Goal: Transaction & Acquisition: Purchase product/service

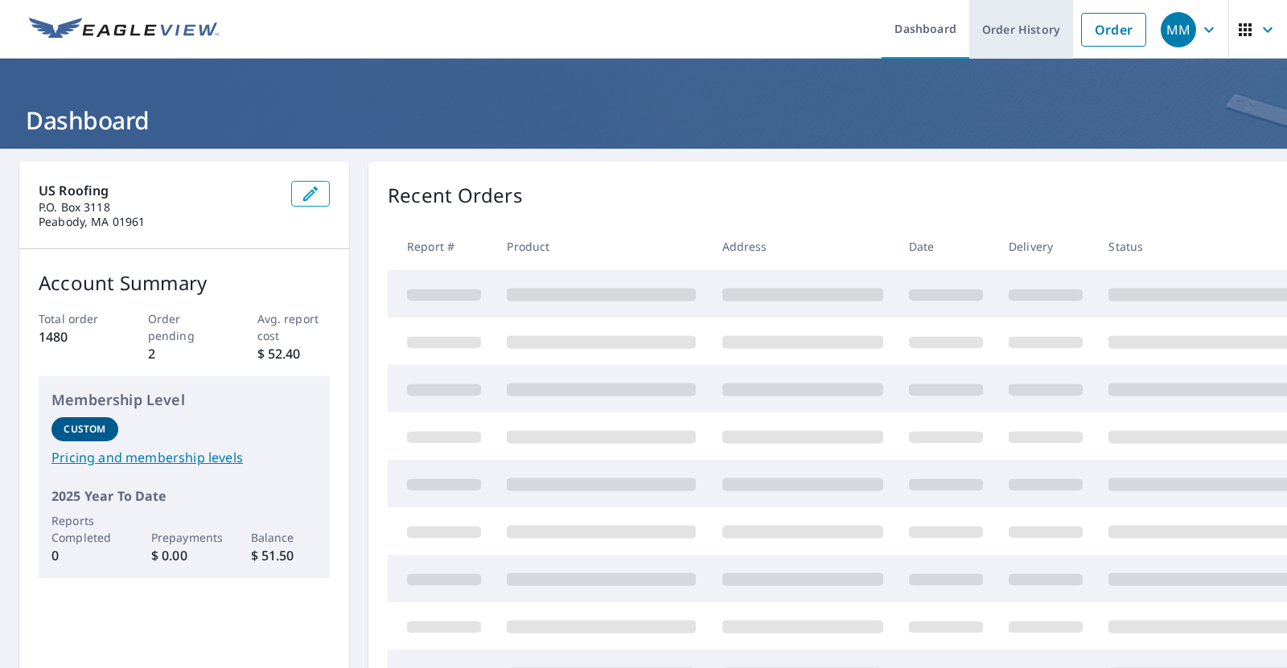
click at [1001, 28] on link "Order History" at bounding box center [1021, 29] width 104 height 59
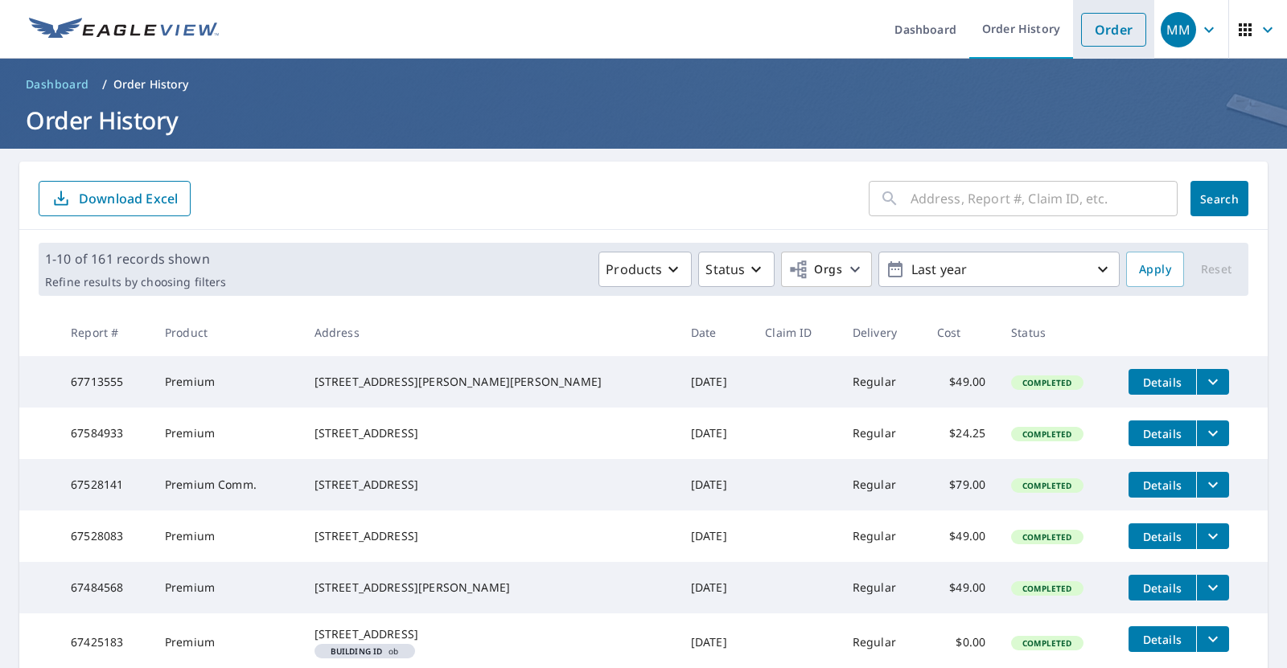
click at [1104, 20] on link "Order" at bounding box center [1113, 30] width 65 height 34
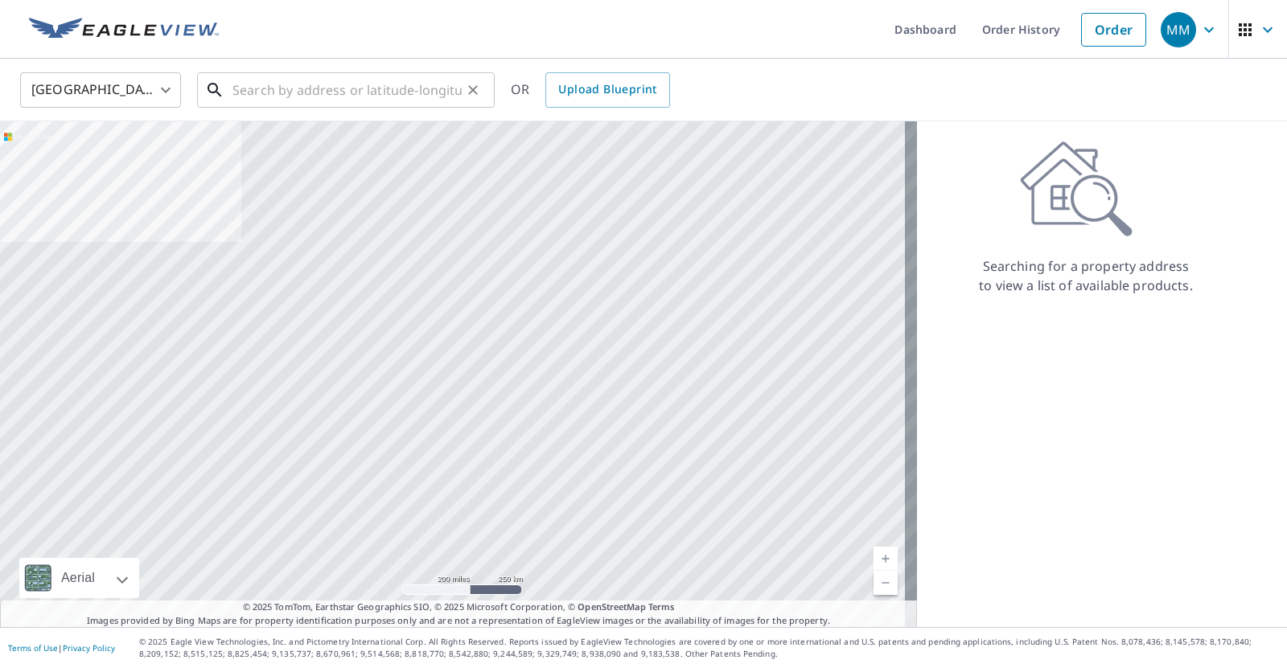
click at [319, 92] on input "text" at bounding box center [346, 90] width 229 height 45
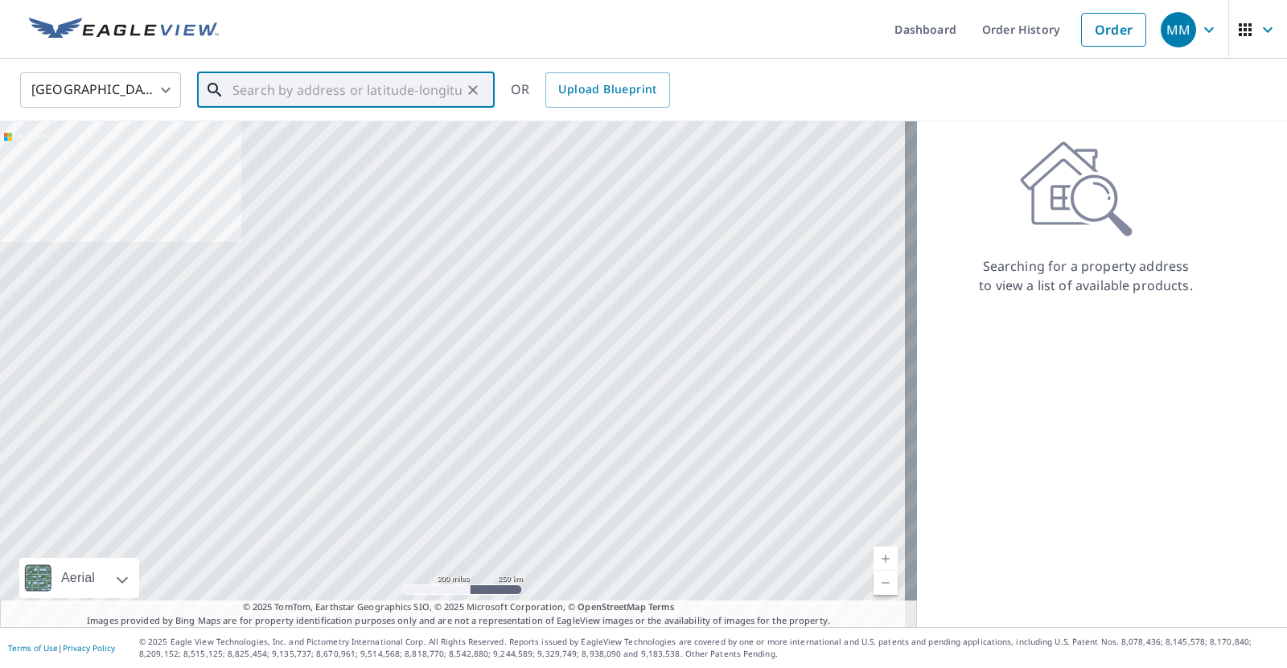
paste input "48 vine"
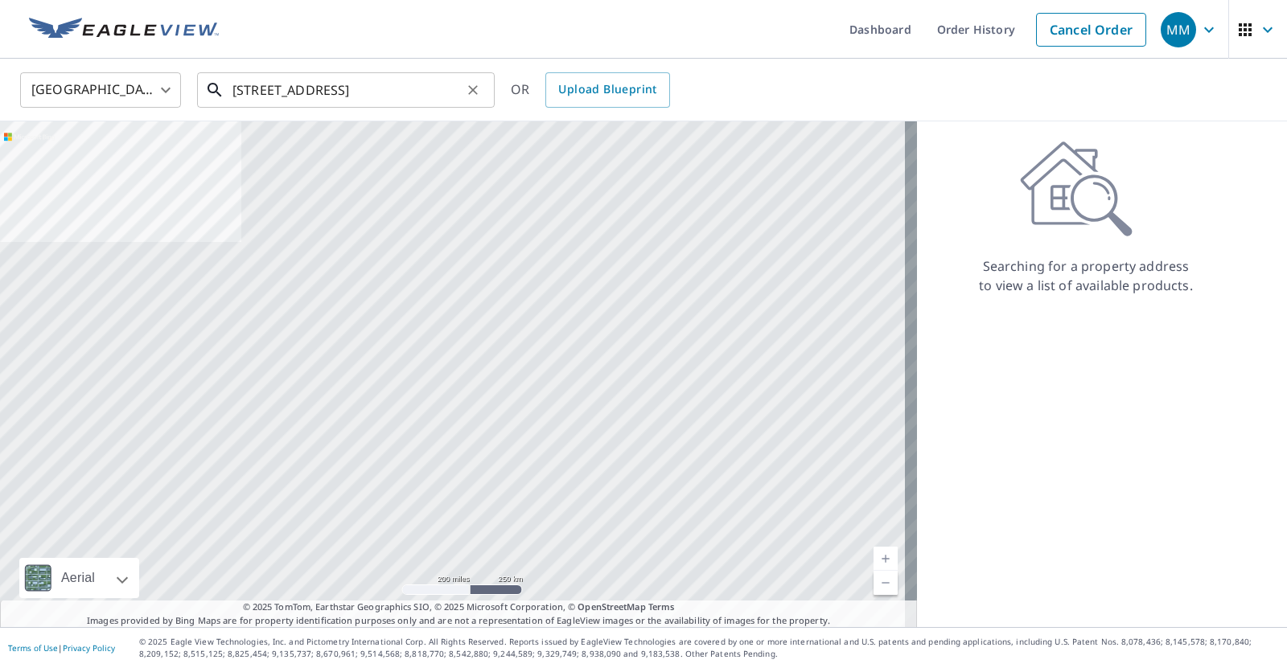
click at [374, 94] on input "48 vine St., Gloucvest" at bounding box center [346, 90] width 229 height 45
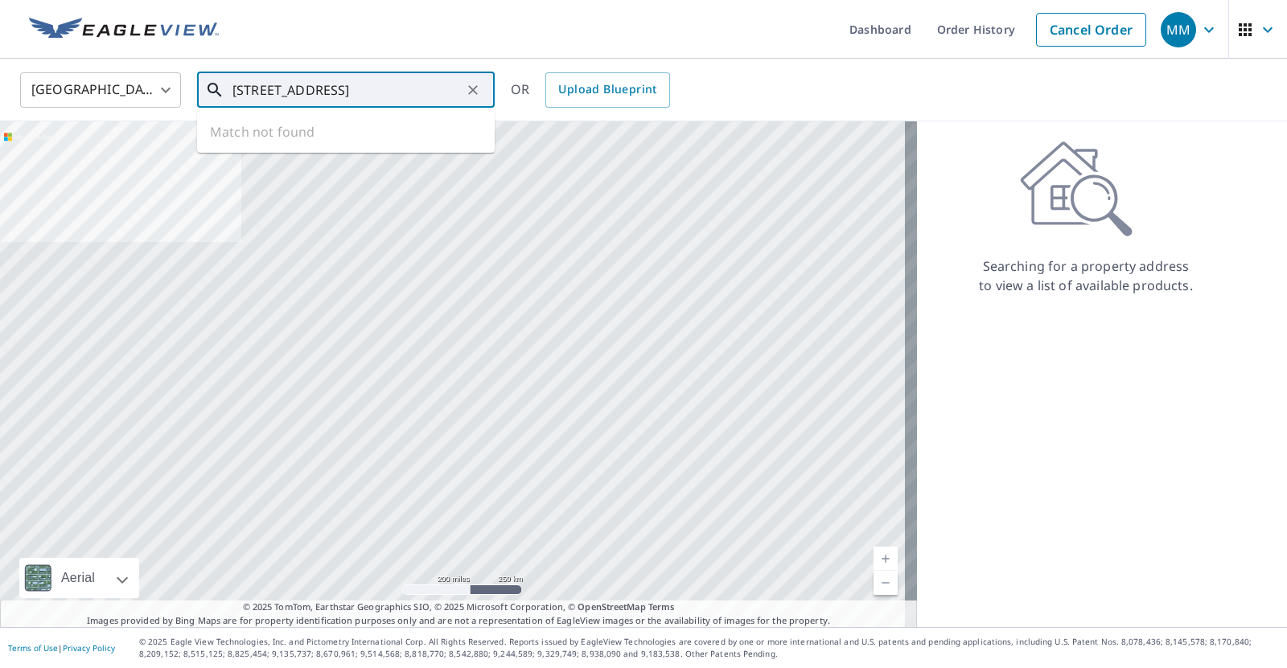
drag, startPoint x: 372, startPoint y: 93, endPoint x: 339, endPoint y: 92, distance: 33.8
click at [339, 92] on input "48 vine St., Gloucvest" at bounding box center [346, 90] width 229 height 45
click at [338, 134] on span "48 Vine St" at bounding box center [355, 136] width 253 height 19
type input "48 Vine St Gloucester, MA 01930"
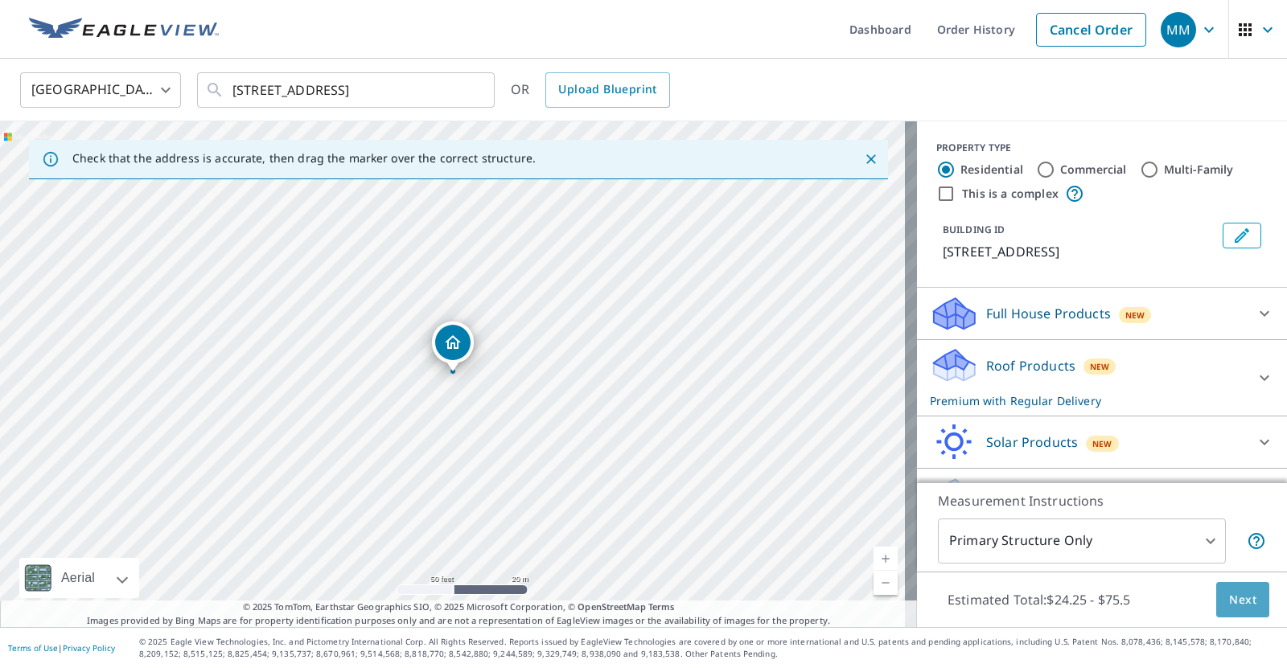
click at [1229, 590] on span "Next" at bounding box center [1242, 600] width 27 height 20
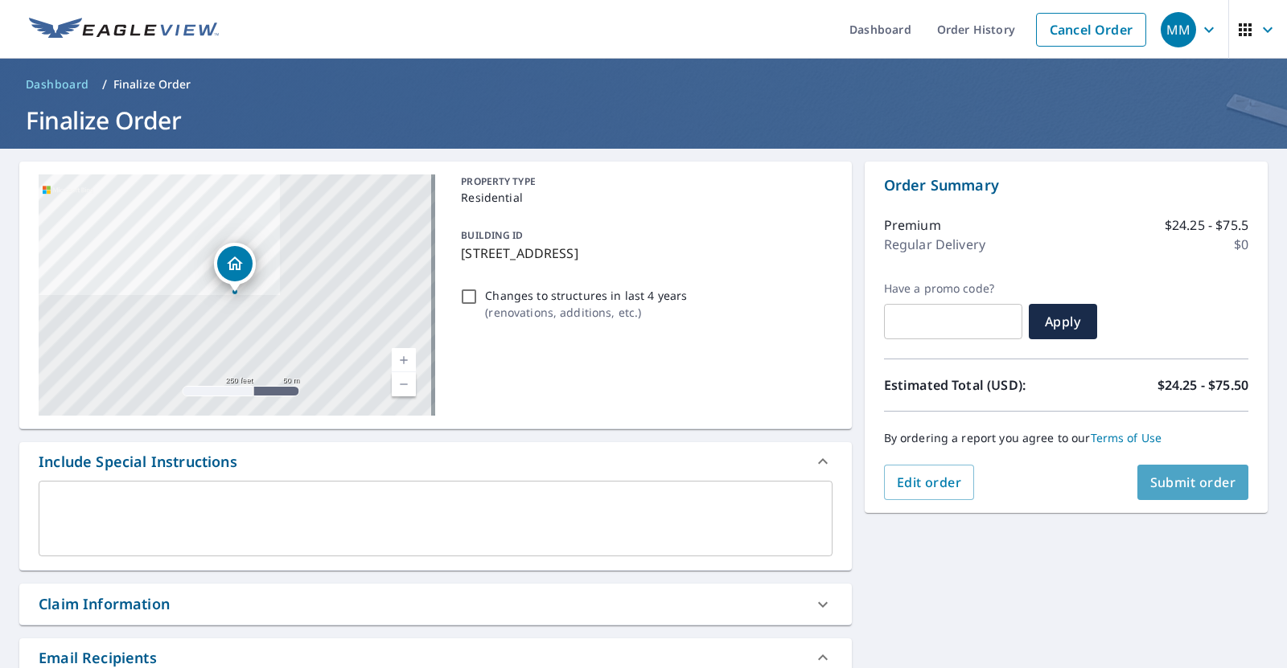
click at [1207, 481] on span "Submit order" at bounding box center [1193, 483] width 86 height 18
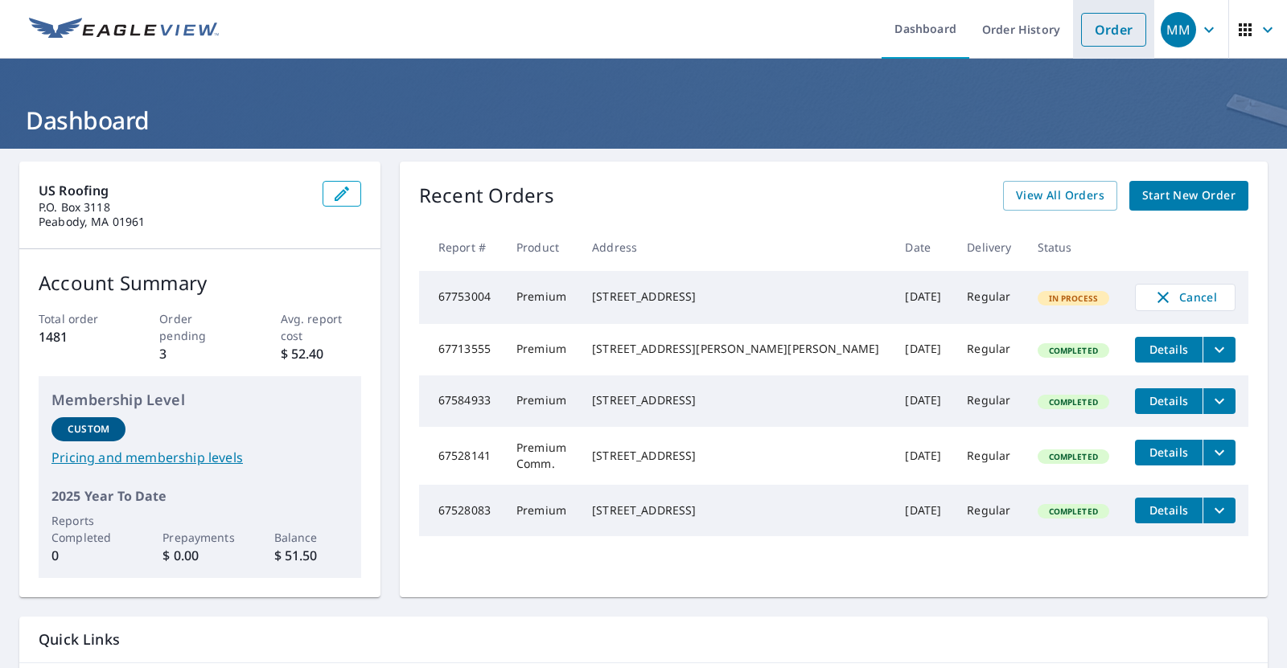
click at [1108, 20] on link "Order" at bounding box center [1113, 30] width 65 height 34
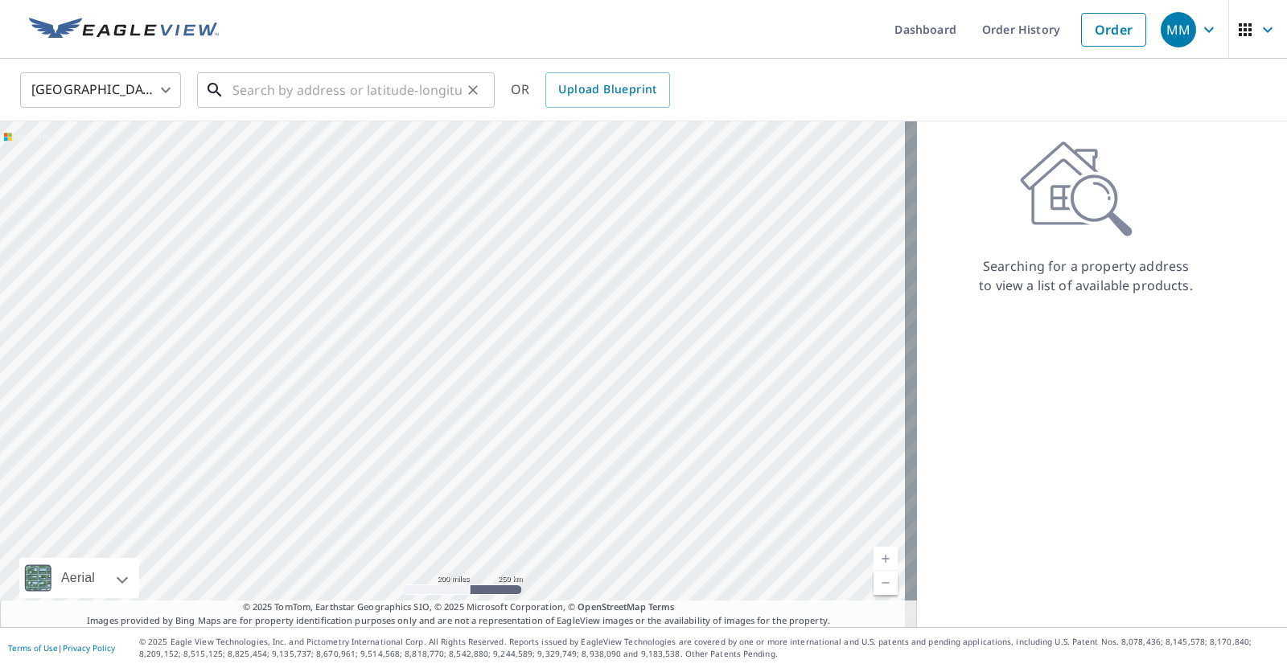
click at [346, 93] on input "text" at bounding box center [346, 90] width 229 height 45
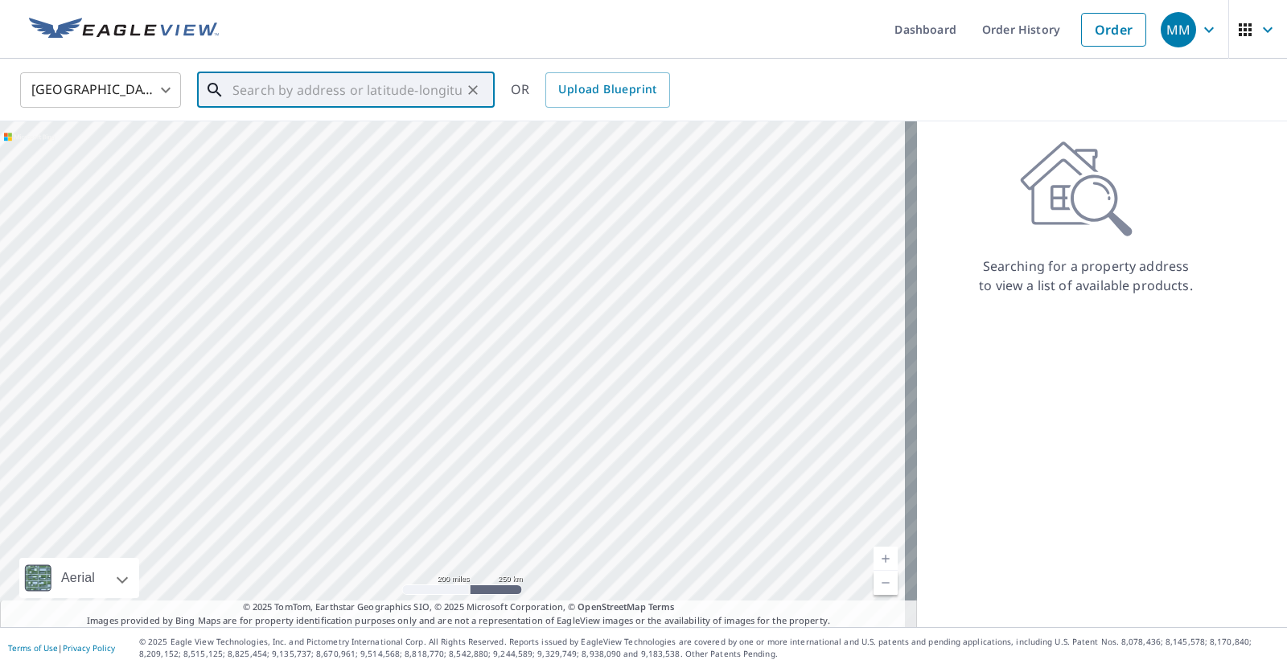
paste input "[STREET_ADDRESS][PERSON_NAME][PERSON_NAME]"
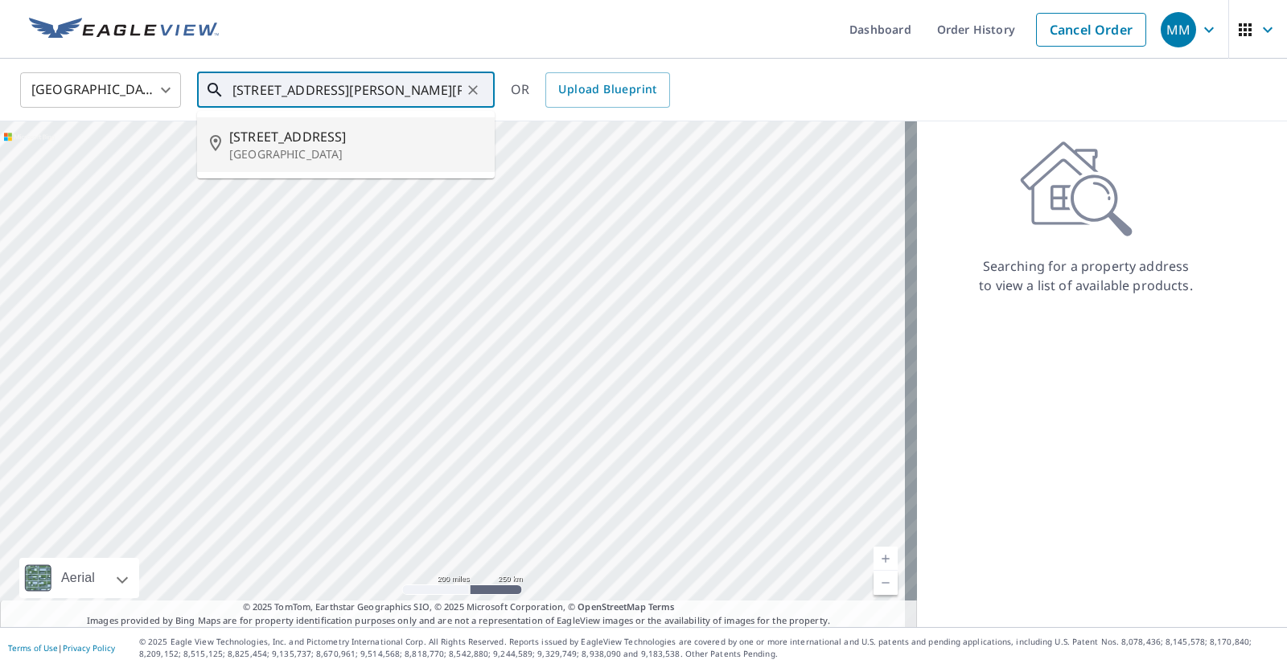
click at [369, 149] on p "[GEOGRAPHIC_DATA]" at bounding box center [355, 154] width 253 height 16
type input "[STREET_ADDRESS]"
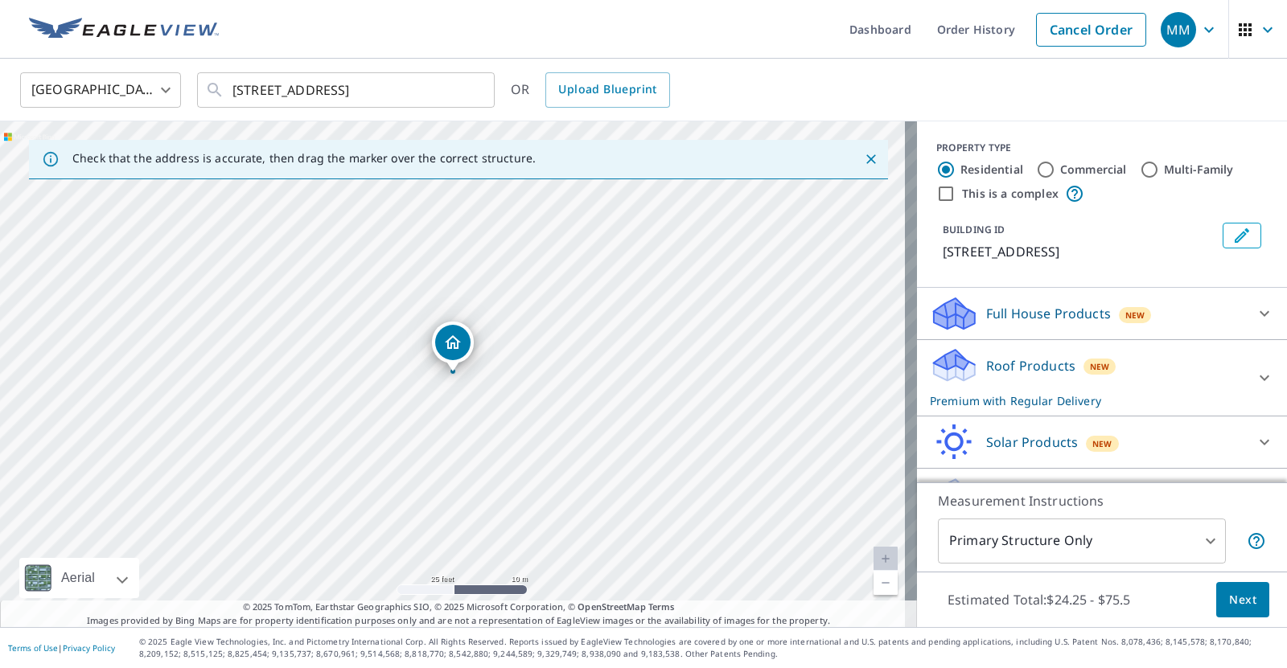
click at [1229, 593] on span "Next" at bounding box center [1242, 600] width 27 height 20
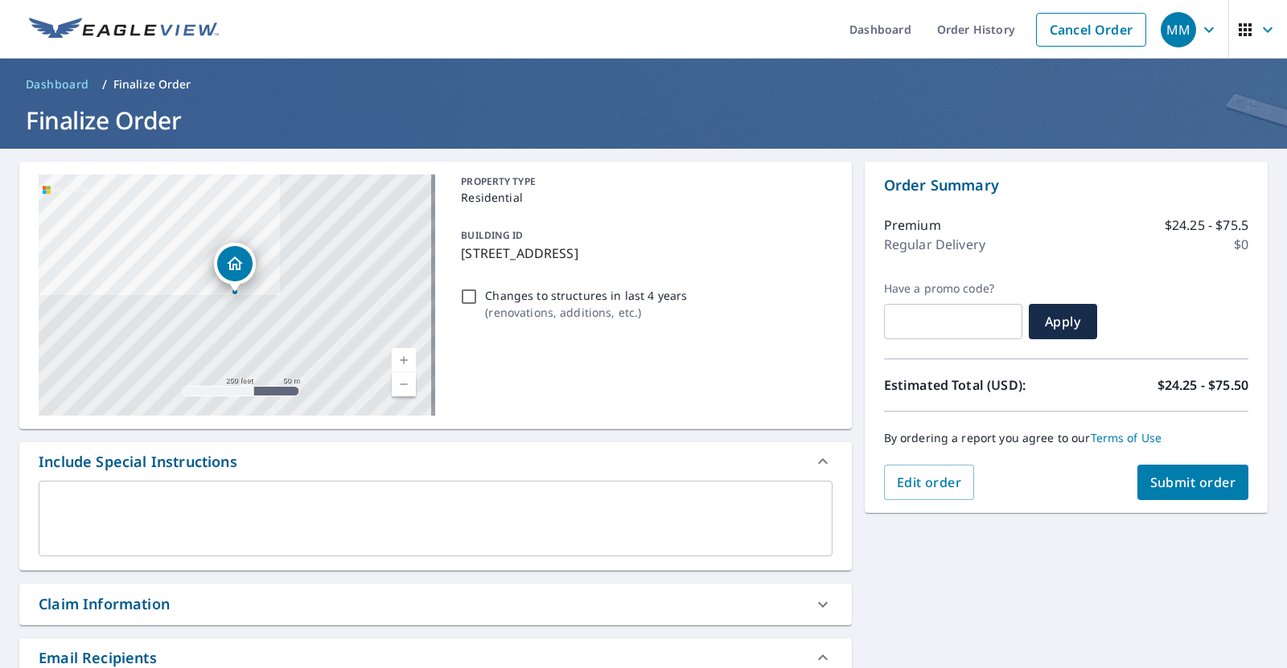
click at [1180, 481] on span "Submit order" at bounding box center [1193, 483] width 86 height 18
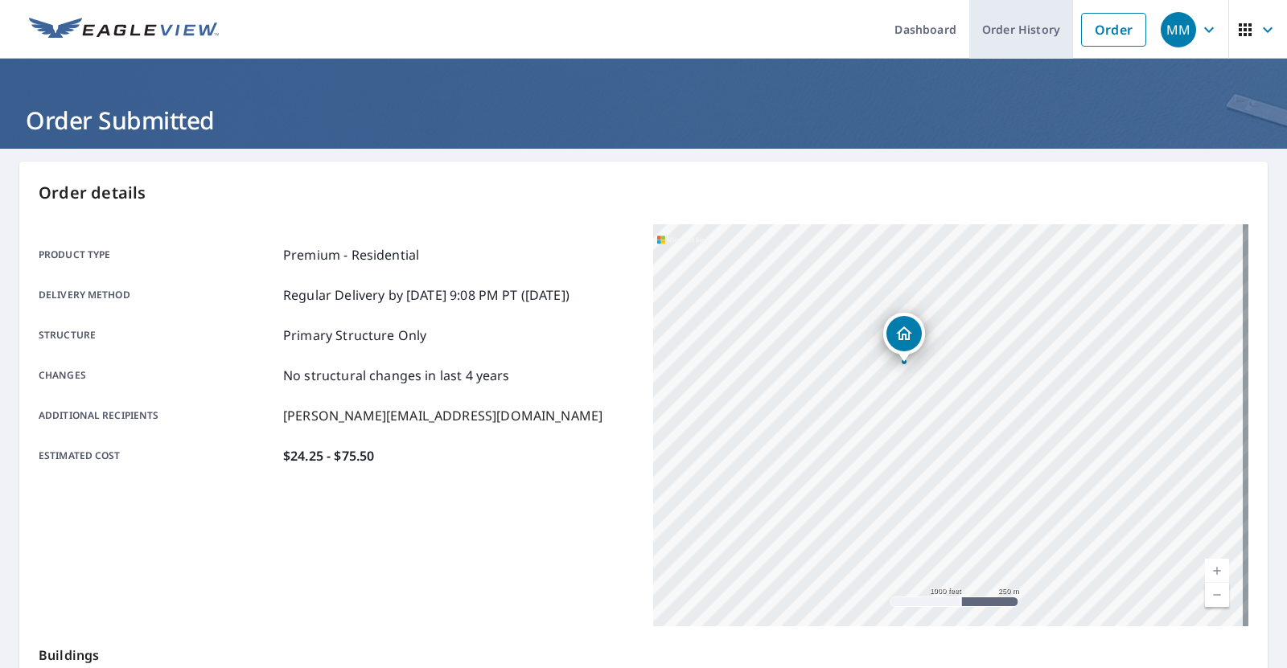
click at [1012, 23] on link "Order History" at bounding box center [1021, 29] width 104 height 59
